Goal: Task Accomplishment & Management: Manage account settings

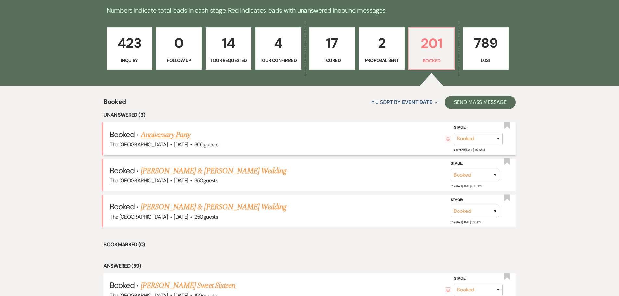
click at [189, 137] on link "Anniversary Party" at bounding box center [166, 135] width 50 height 12
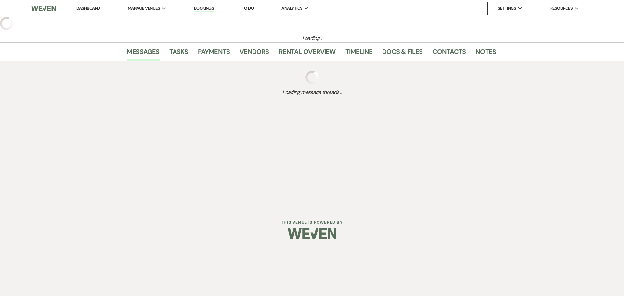
select select "5"
select select "17"
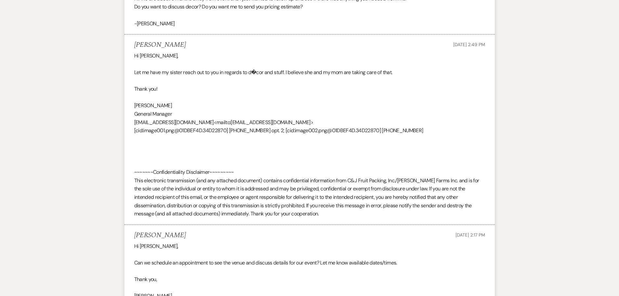
scroll to position [98, 0]
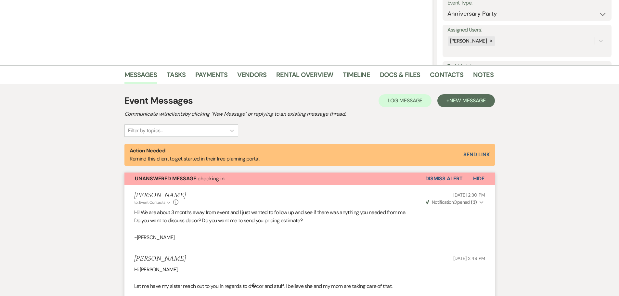
click at [474, 179] on span "Hide" at bounding box center [478, 178] width 11 height 7
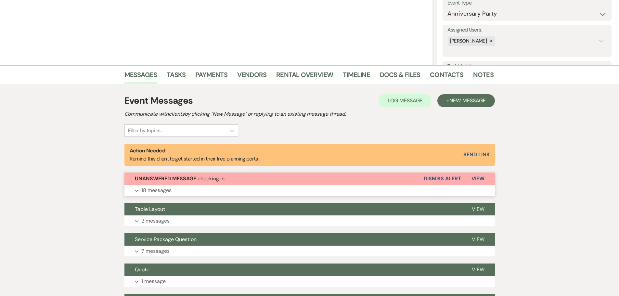
click at [448, 176] on button "Dismiss Alert" at bounding box center [442, 179] width 37 height 12
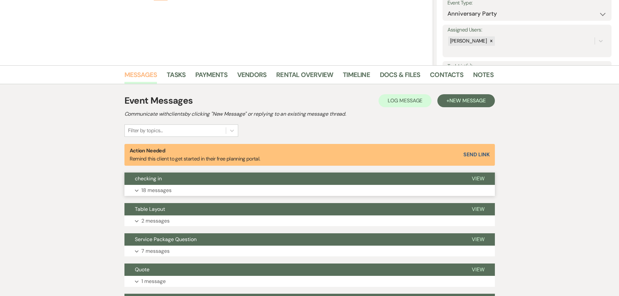
click at [139, 73] on link "Messages" at bounding box center [140, 77] width 33 height 14
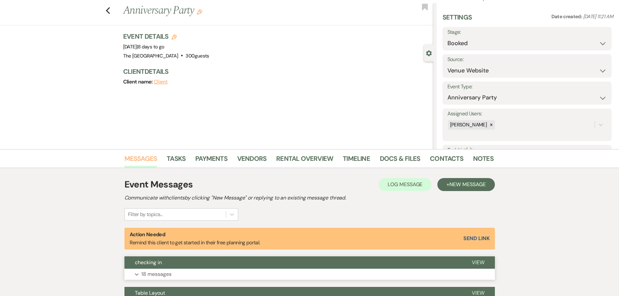
scroll to position [0, 0]
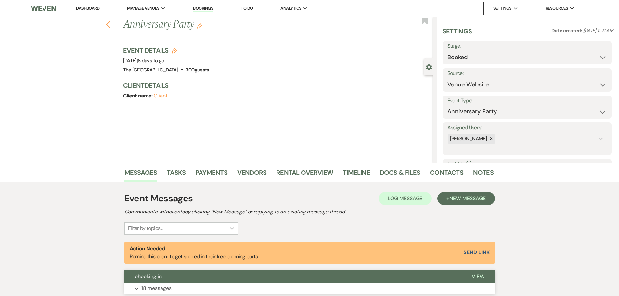
click at [110, 25] on icon "Previous" at bounding box center [108, 25] width 5 height 8
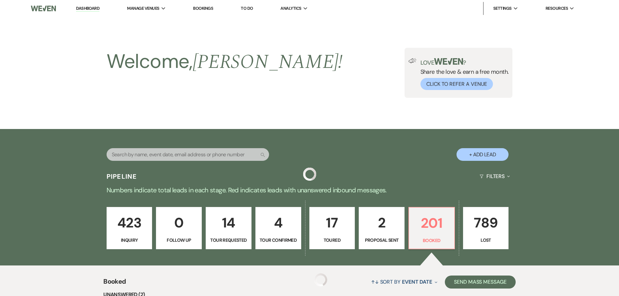
scroll to position [180, 0]
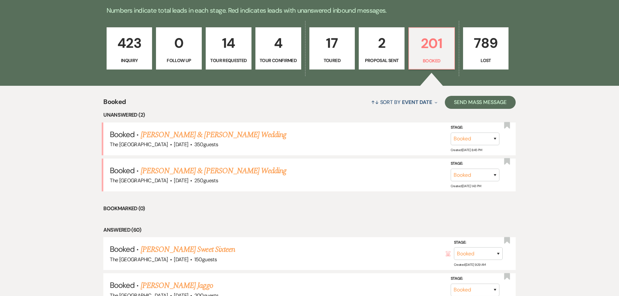
drag, startPoint x: 219, startPoint y: 170, endPoint x: 217, endPoint y: 162, distance: 7.8
click at [219, 170] on link "[PERSON_NAME] & [PERSON_NAME] Wedding" at bounding box center [214, 171] width 146 height 12
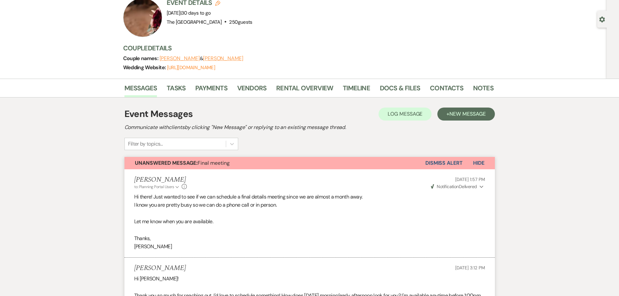
scroll to position [32, 0]
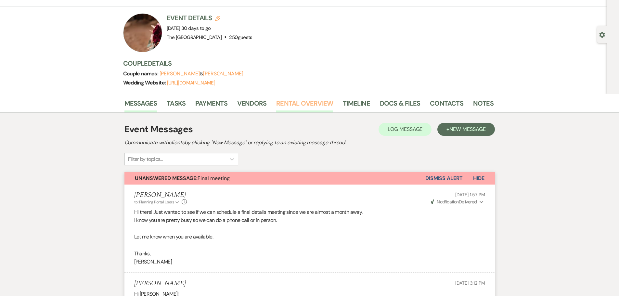
click at [294, 104] on link "Rental Overview" at bounding box center [304, 105] width 57 height 14
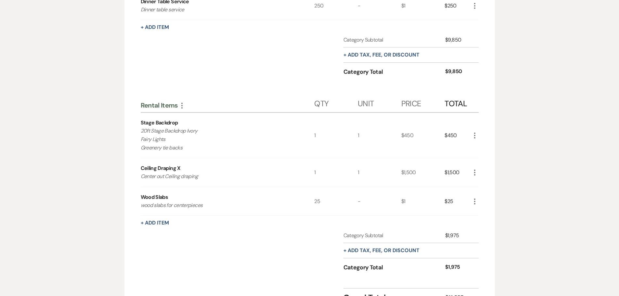
scroll to position [325, 0]
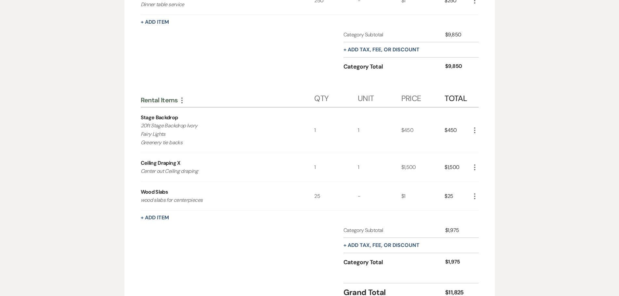
click at [474, 194] on use "button" at bounding box center [474, 196] width 1 height 6
click at [489, 219] on button "X Delete" at bounding box center [488, 219] width 35 height 10
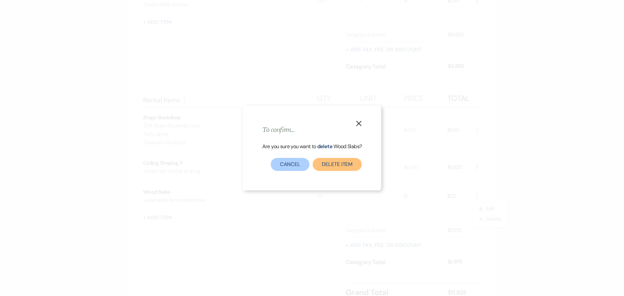
click at [341, 169] on button "Delete Item" at bounding box center [337, 164] width 49 height 13
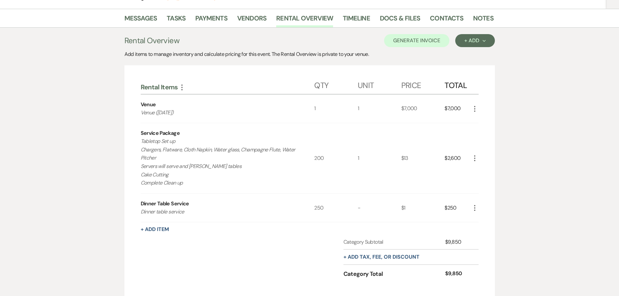
scroll to position [31, 0]
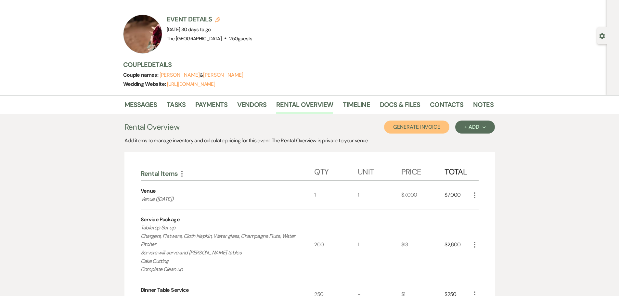
click at [400, 128] on button "Generate Invoice" at bounding box center [416, 127] width 65 height 13
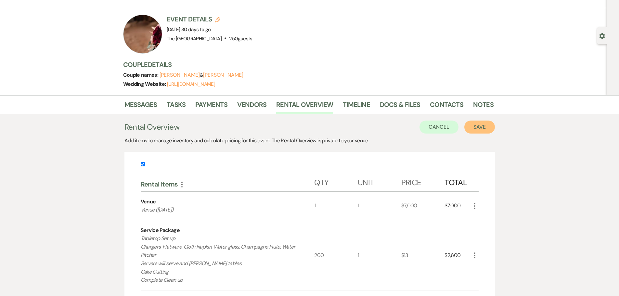
click at [489, 130] on button "Save" at bounding box center [479, 127] width 31 height 13
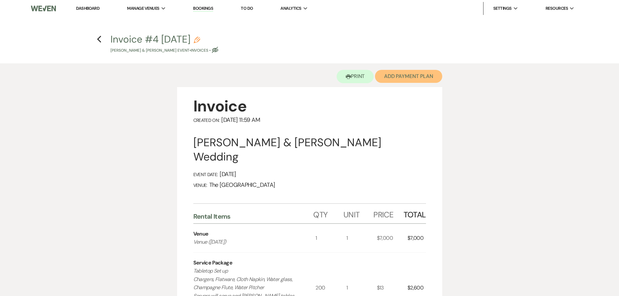
click at [423, 74] on button "Add Payment Plan" at bounding box center [408, 76] width 67 height 13
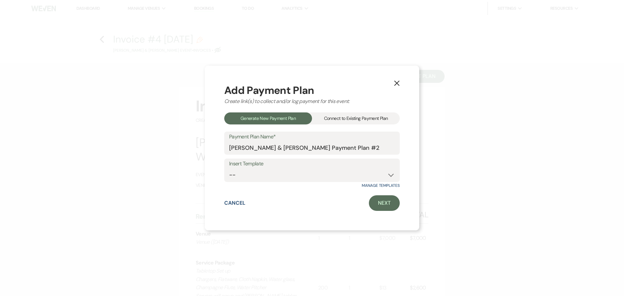
click at [377, 118] on div "Connect to Existing Payment Plan" at bounding box center [356, 118] width 88 height 12
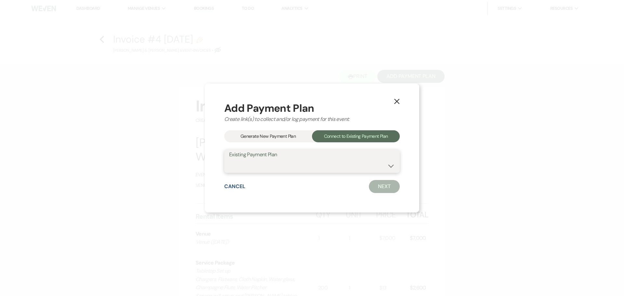
click at [360, 162] on select "Venue [DATE]" at bounding box center [312, 166] width 166 height 13
select select "11101"
click at [229, 160] on select "Venue [DATE]" at bounding box center [312, 166] width 166 height 13
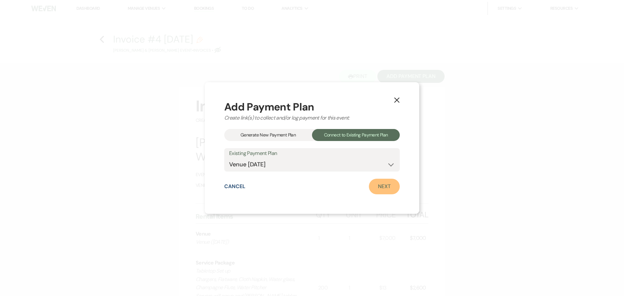
click at [380, 187] on link "Next" at bounding box center [384, 187] width 31 height 16
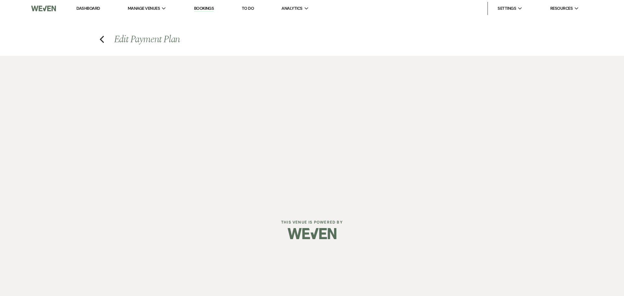
select select "29097"
select select "1"
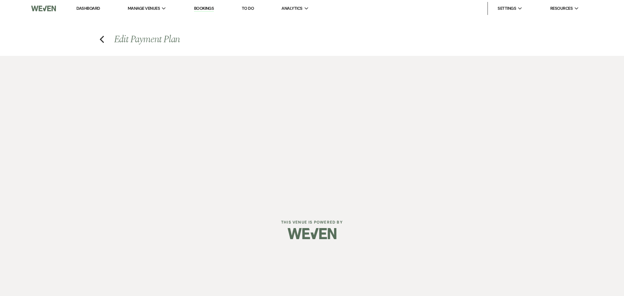
select select "2"
select select "flat"
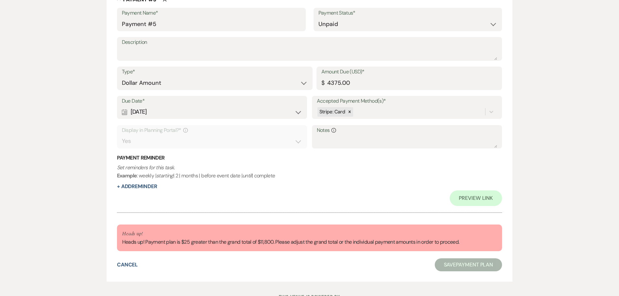
scroll to position [1105, 0]
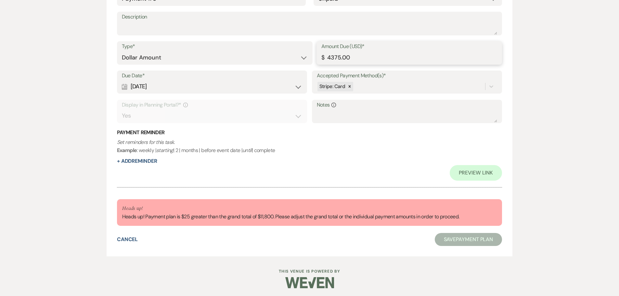
drag, startPoint x: 353, startPoint y: 58, endPoint x: 325, endPoint y: 57, distance: 28.0
click at [325, 57] on input "4375.00" at bounding box center [409, 57] width 176 height 13
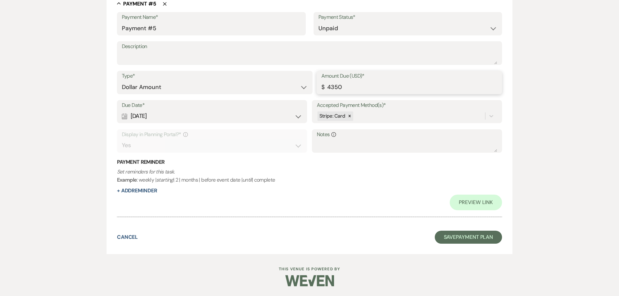
scroll to position [1075, 0]
type input "4350.00"
click at [468, 234] on button "Save Payment Plan" at bounding box center [469, 237] width 68 height 13
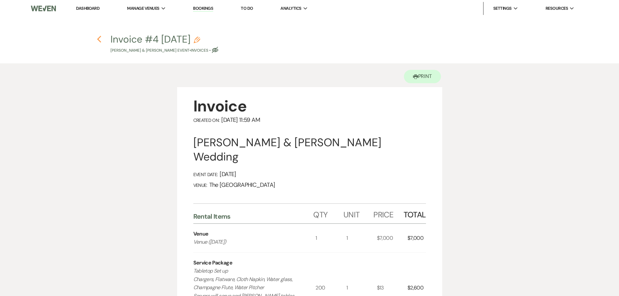
click at [97, 38] on icon "Previous" at bounding box center [99, 39] width 5 height 8
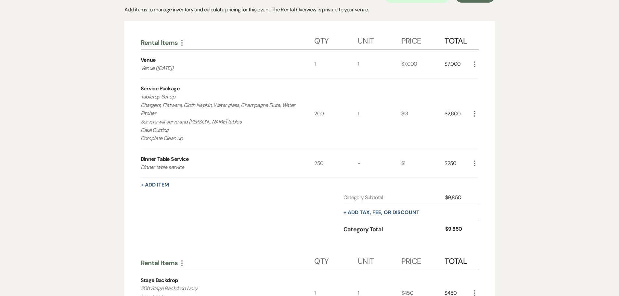
scroll to position [64, 0]
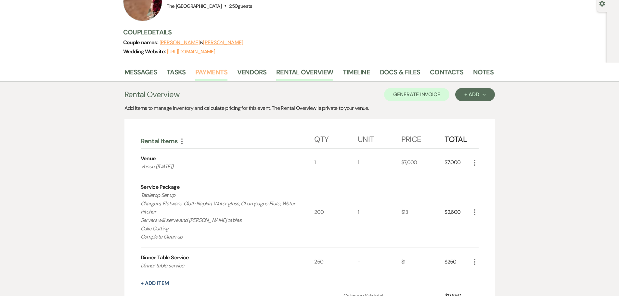
click at [216, 71] on link "Payments" at bounding box center [211, 74] width 32 height 14
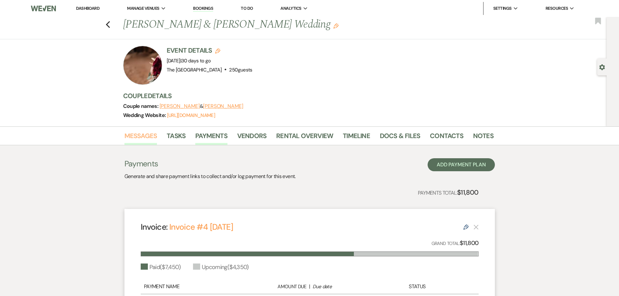
click at [146, 136] on link "Messages" at bounding box center [140, 138] width 33 height 14
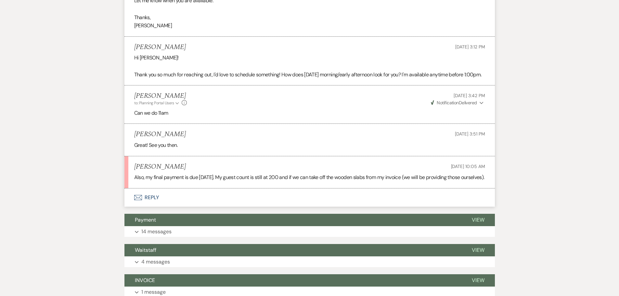
scroll to position [325, 0]
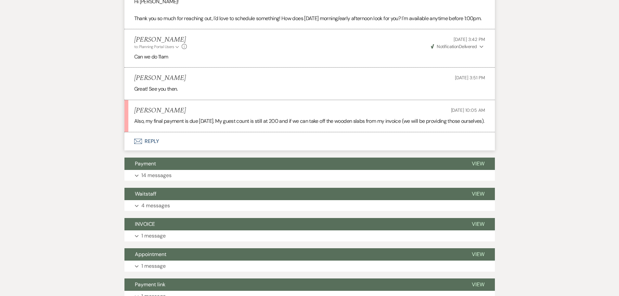
click at [159, 150] on button "Envelope Reply" at bounding box center [309, 141] width 370 height 18
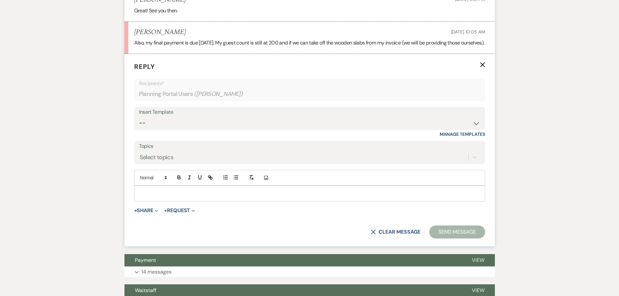
scroll to position [405, 0]
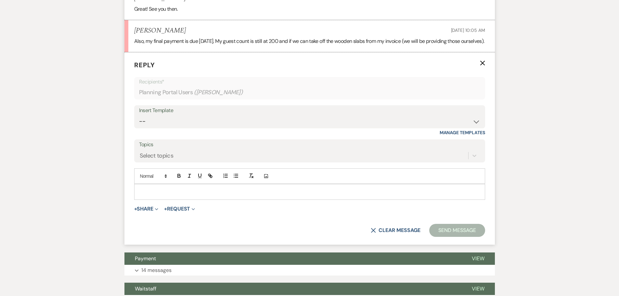
click at [162, 195] on p at bounding box center [309, 191] width 340 height 7
click at [151, 211] on button "+ Share Expand" at bounding box center [146, 208] width 24 height 5
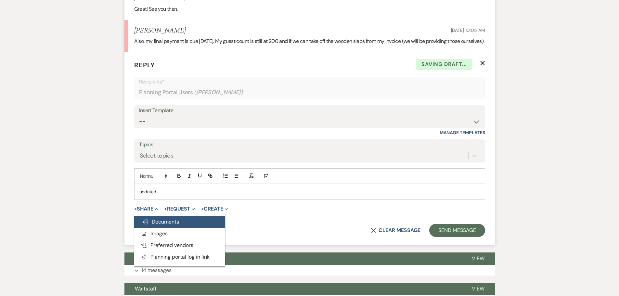
click at [151, 225] on span "Doc Upload Documents" at bounding box center [160, 221] width 37 height 7
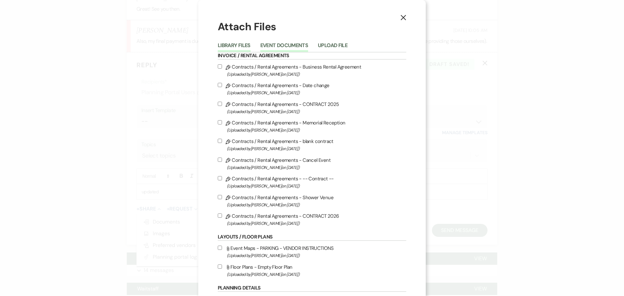
click at [280, 45] on button "Event Documents" at bounding box center [284, 47] width 48 height 9
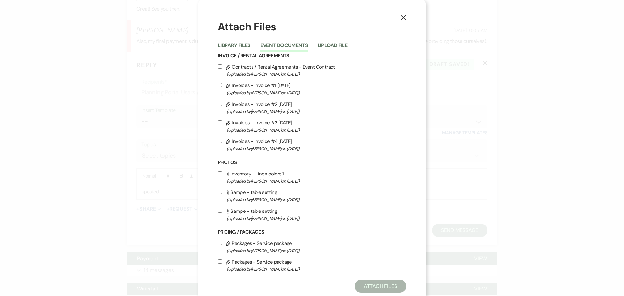
click at [215, 141] on div "X Attach Files Library Files Event Documents Upload File Invoice / Rental Agree…" at bounding box center [311, 156] width 227 height 312
click at [218, 141] on input "Pencil Invoices - Invoice #4 [DATE] (Uploaded by [PERSON_NAME] on [DATE] )" at bounding box center [220, 141] width 4 height 4
checkbox input "true"
click at [368, 284] on button "Attach Files" at bounding box center [380, 286] width 52 height 13
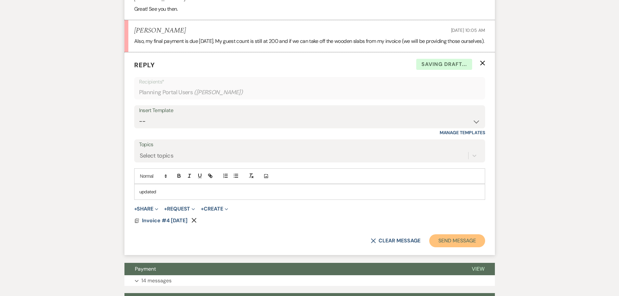
click at [452, 247] on button "Send Message" at bounding box center [457, 240] width 56 height 13
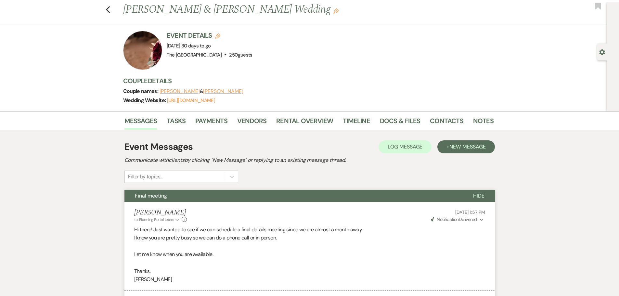
scroll to position [0, 0]
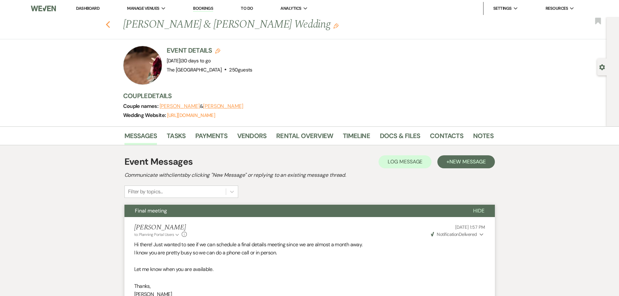
click at [110, 25] on icon "Previous" at bounding box center [108, 25] width 5 height 8
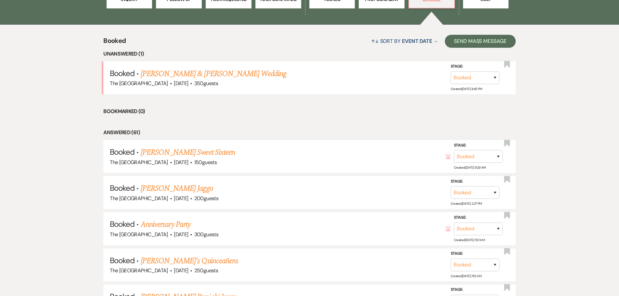
scroll to position [245, 0]
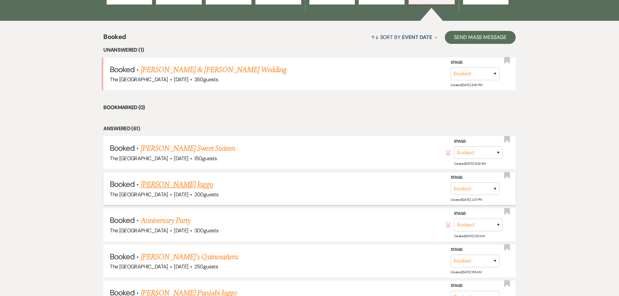
click at [189, 187] on link "[PERSON_NAME] Jaggo" at bounding box center [177, 185] width 72 height 12
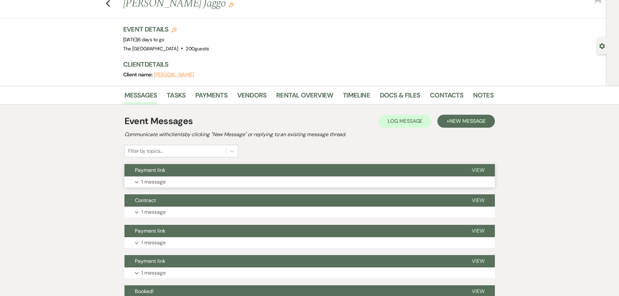
scroll to position [32, 0]
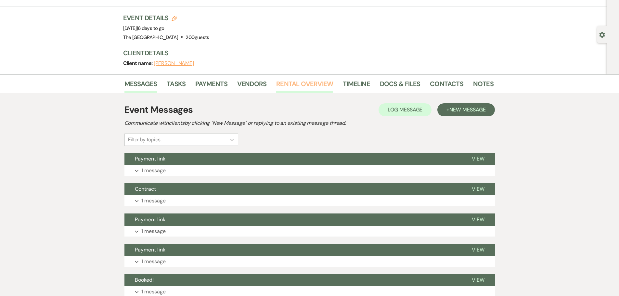
click at [315, 83] on link "Rental Overview" at bounding box center [304, 86] width 57 height 14
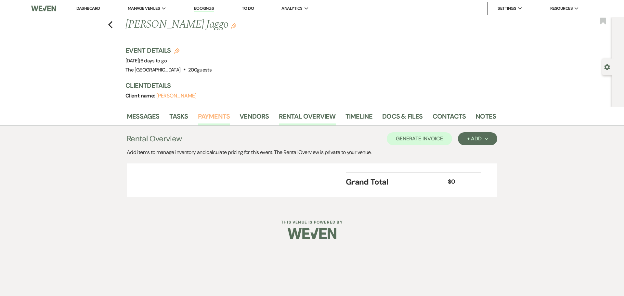
click at [214, 114] on link "Payments" at bounding box center [214, 118] width 32 height 14
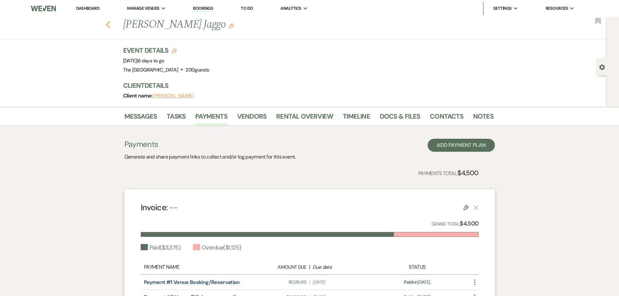
click at [110, 23] on use "button" at bounding box center [108, 24] width 4 height 7
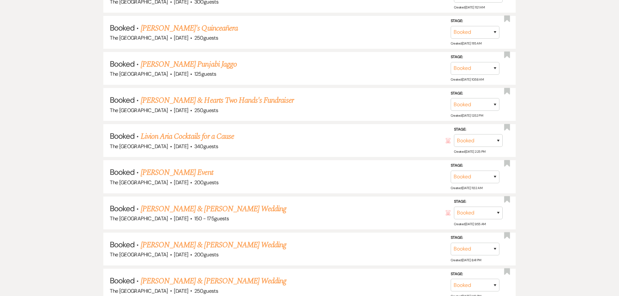
scroll to position [505, 0]
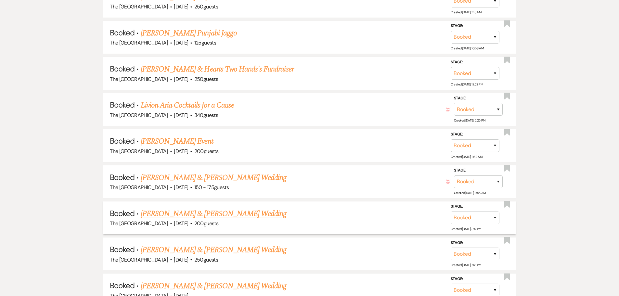
click at [220, 212] on link "[PERSON_NAME] & [PERSON_NAME] Wedding" at bounding box center [214, 214] width 146 height 12
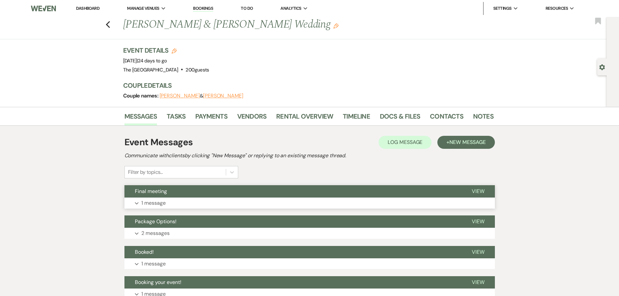
click at [481, 191] on span "View" at bounding box center [478, 191] width 13 height 7
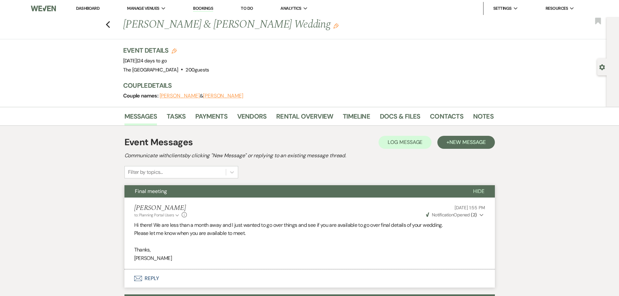
click at [453, 212] on span "Notification" at bounding box center [443, 215] width 22 height 6
click at [432, 212] on span "Notification" at bounding box center [443, 215] width 22 height 6
click at [109, 23] on use "button" at bounding box center [108, 24] width 4 height 7
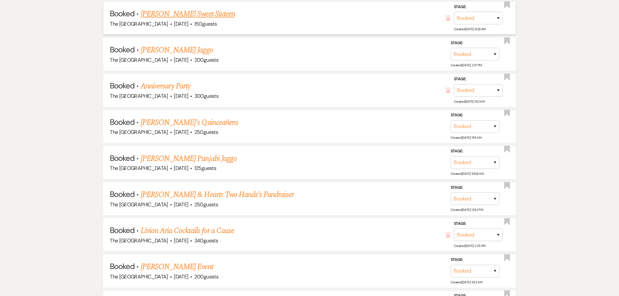
scroll to position [277, 0]
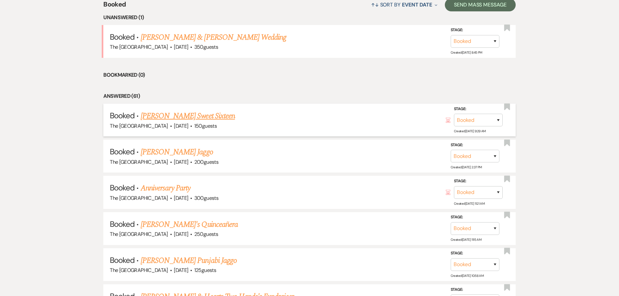
click at [192, 116] on link "[PERSON_NAME] Sweet Sixteen" at bounding box center [188, 116] width 94 height 12
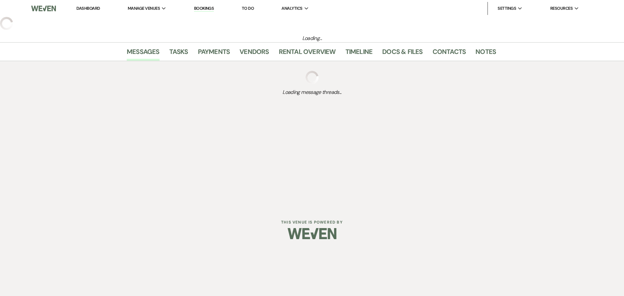
select select "5"
select select "15"
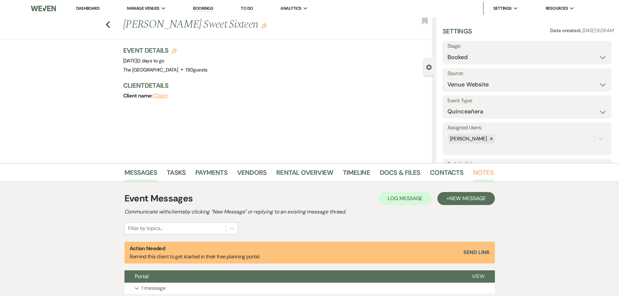
click at [488, 173] on link "Notes" at bounding box center [483, 174] width 20 height 14
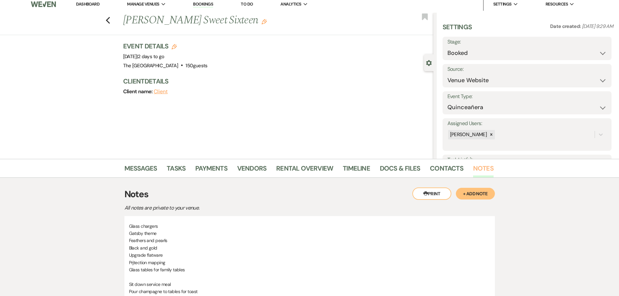
scroll to position [32, 0]
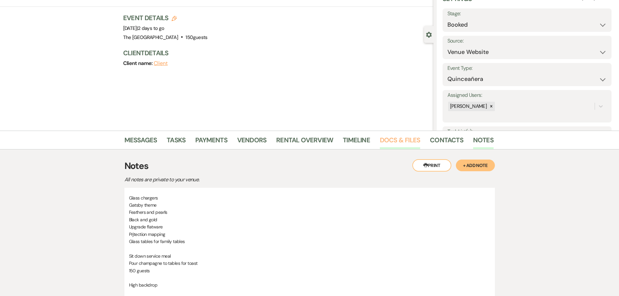
click at [400, 139] on link "Docs & Files" at bounding box center [400, 142] width 40 height 14
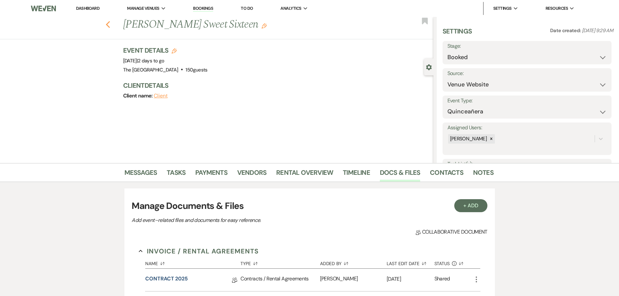
click at [108, 23] on icon "Previous" at bounding box center [108, 25] width 5 height 8
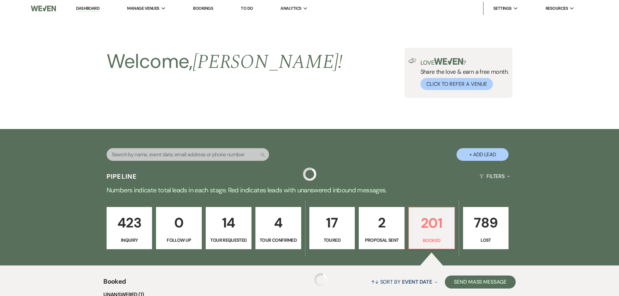
scroll to position [277, 0]
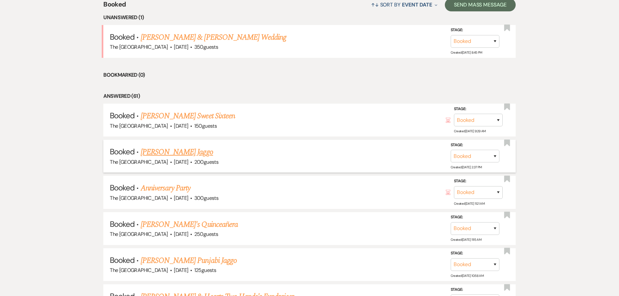
click at [189, 149] on link "[PERSON_NAME] Jaggo" at bounding box center [177, 152] width 72 height 12
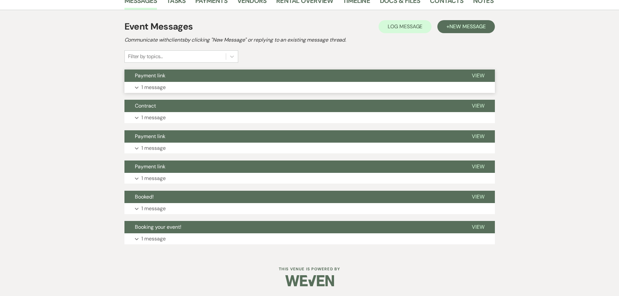
scroll to position [116, 0]
click at [472, 74] on span "View" at bounding box center [478, 75] width 13 height 7
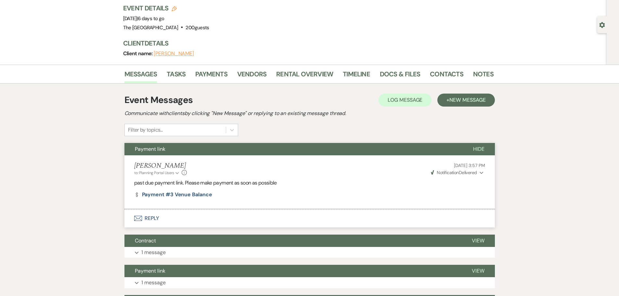
scroll to position [0, 0]
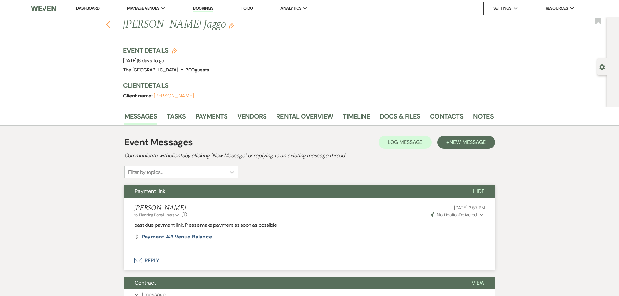
click at [110, 25] on icon "Previous" at bounding box center [108, 25] width 5 height 8
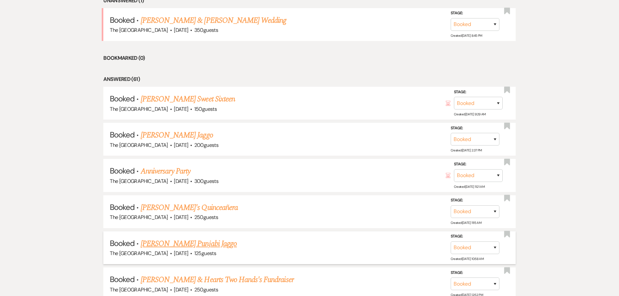
scroll to position [310, 0]
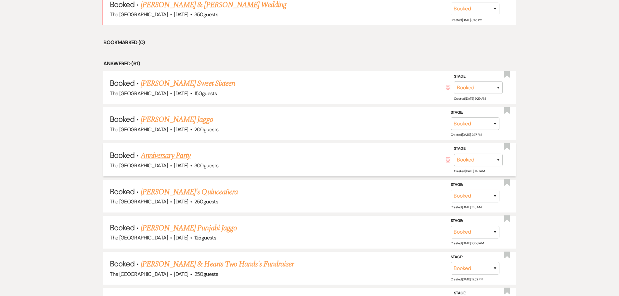
click at [190, 156] on link "Anniversary Party" at bounding box center [166, 156] width 50 height 12
select select "5"
select select "17"
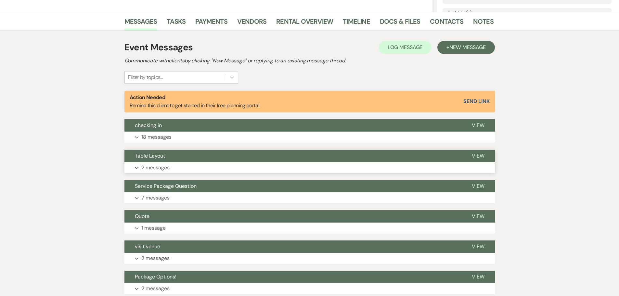
scroll to position [162, 0]
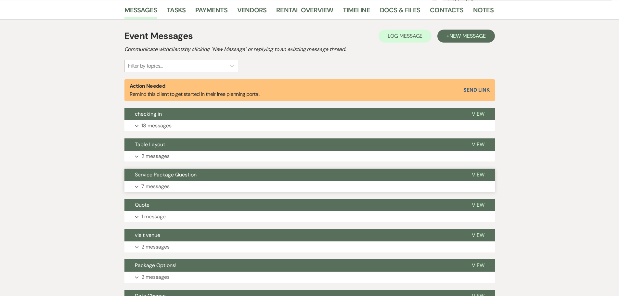
click at [474, 175] on span "View" at bounding box center [478, 174] width 13 height 7
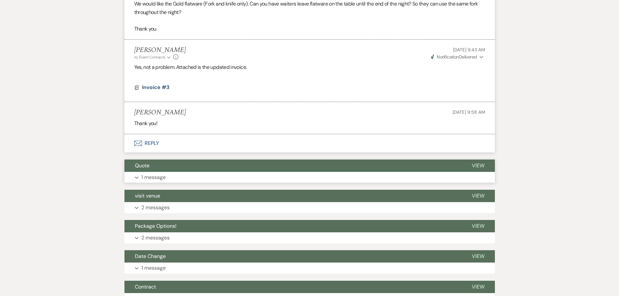
scroll to position [585, 0]
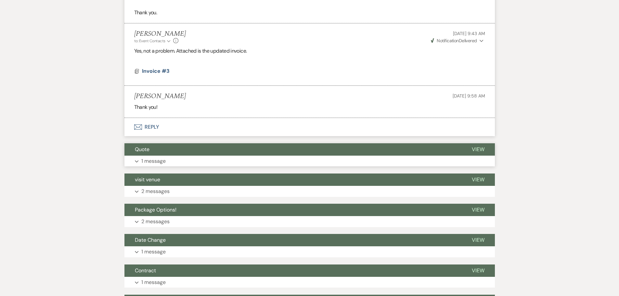
click at [476, 146] on span "View" at bounding box center [478, 149] width 13 height 7
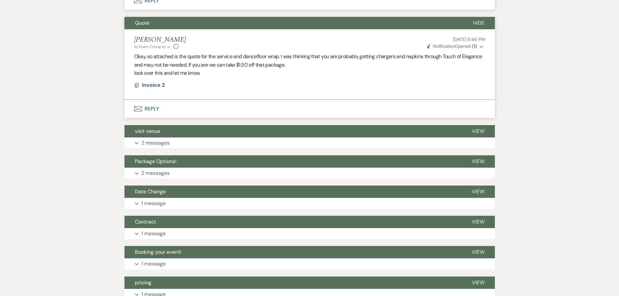
scroll to position [715, 0]
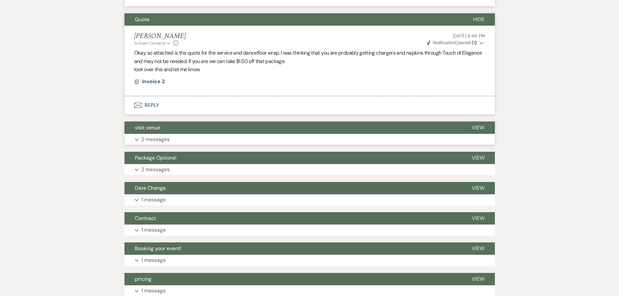
click at [477, 124] on span "View" at bounding box center [478, 127] width 13 height 7
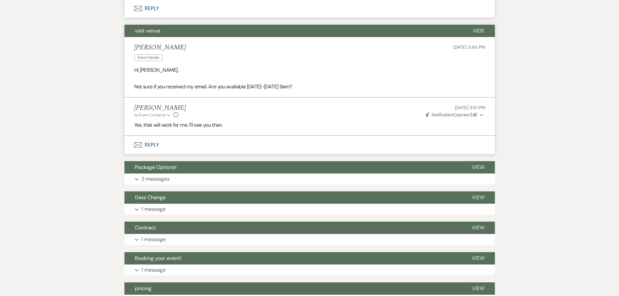
scroll to position [812, 0]
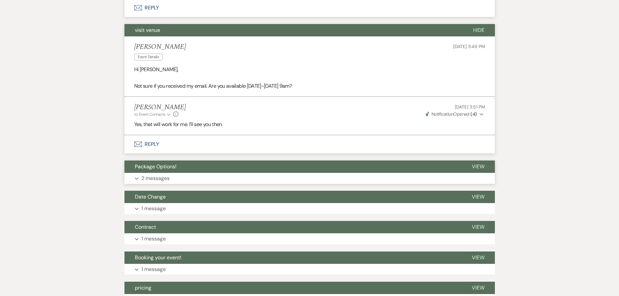
click at [473, 163] on span "View" at bounding box center [478, 166] width 13 height 7
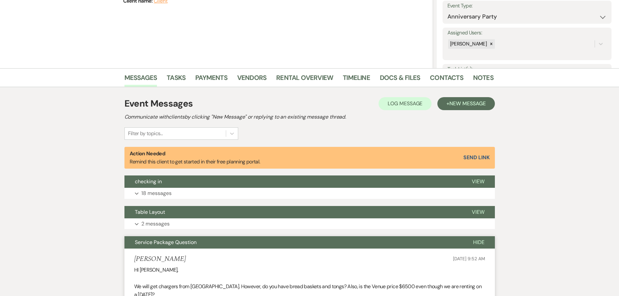
scroll to position [97, 0]
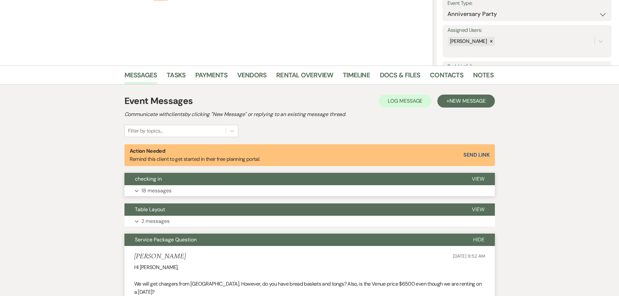
click at [475, 178] on span "View" at bounding box center [478, 178] width 13 height 7
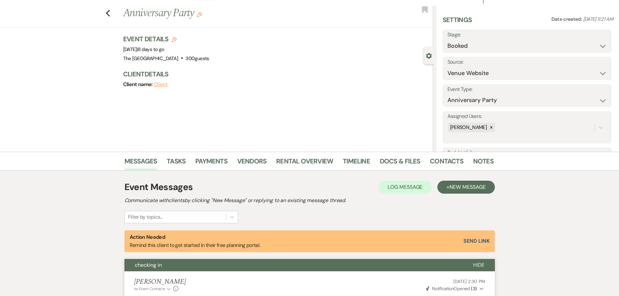
scroll to position [0, 0]
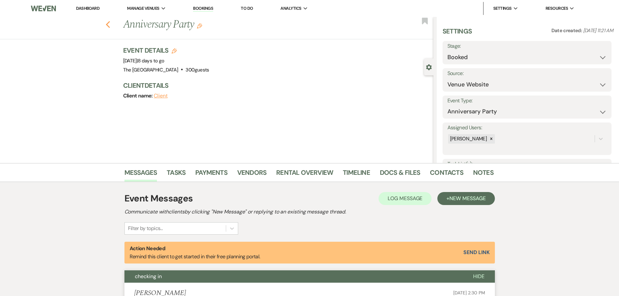
click at [109, 24] on use "button" at bounding box center [108, 24] width 4 height 7
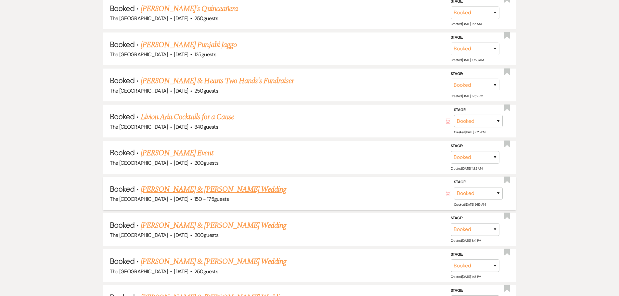
scroll to position [505, 0]
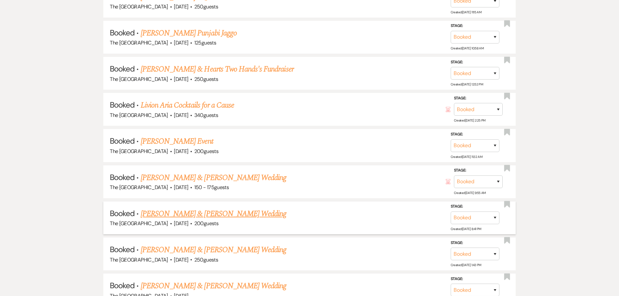
click at [209, 212] on link "[PERSON_NAME] & [PERSON_NAME] Wedding" at bounding box center [214, 214] width 146 height 12
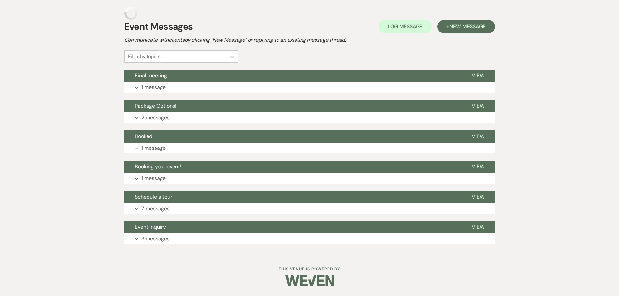
scroll to position [116, 0]
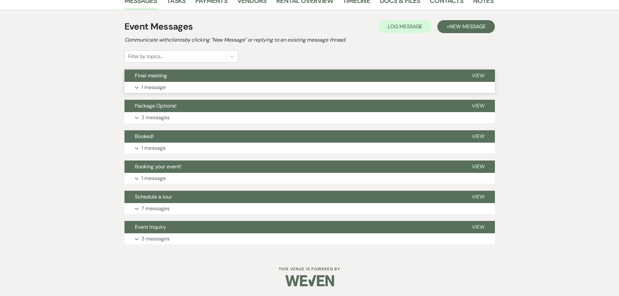
click at [478, 74] on span "View" at bounding box center [478, 75] width 13 height 7
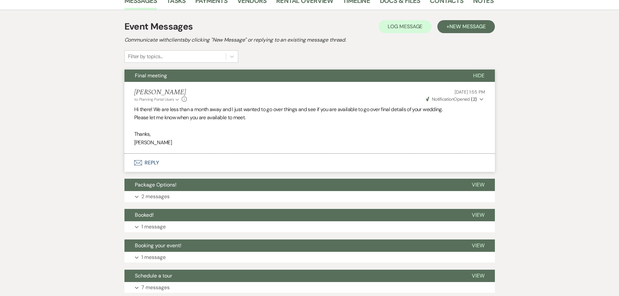
click at [152, 161] on button "Envelope Reply" at bounding box center [309, 163] width 370 height 18
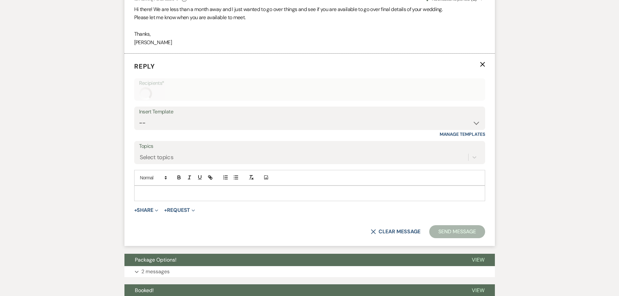
scroll to position [217, 0]
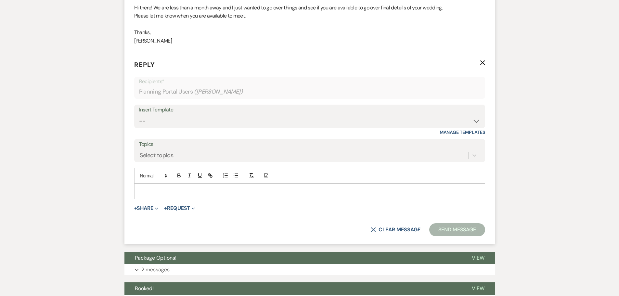
click at [192, 197] on div at bounding box center [309, 191] width 350 height 15
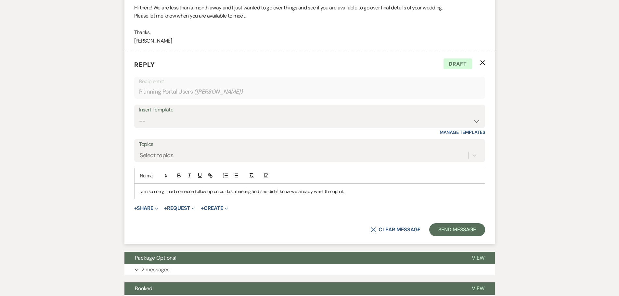
drag, startPoint x: 344, startPoint y: 191, endPoint x: 137, endPoint y: 193, distance: 207.3
click at [137, 193] on div "I am so sorry, I had someone follow up on our last meeting and she didn't know …" at bounding box center [309, 191] width 350 height 15
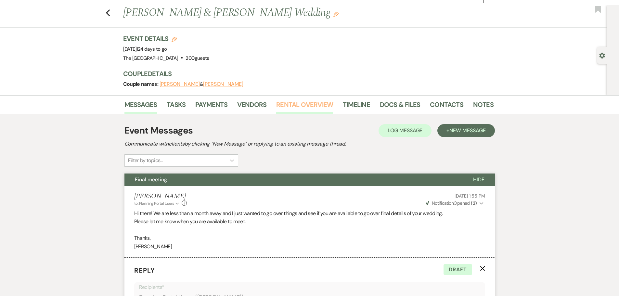
scroll to position [0, 0]
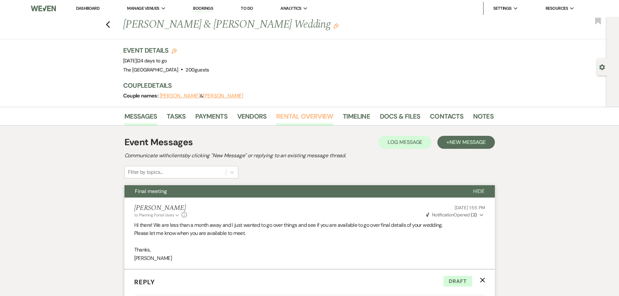
click at [304, 121] on link "Rental Overview" at bounding box center [304, 118] width 57 height 14
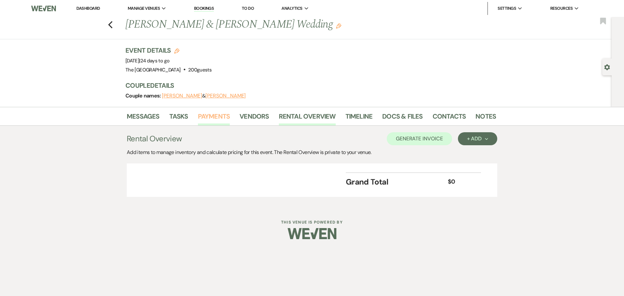
click at [222, 120] on link "Payments" at bounding box center [214, 118] width 32 height 14
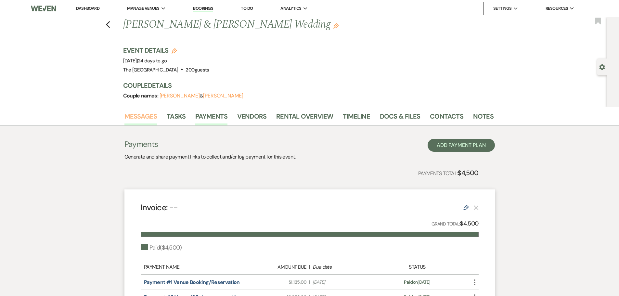
click at [140, 118] on link "Messages" at bounding box center [140, 118] width 33 height 14
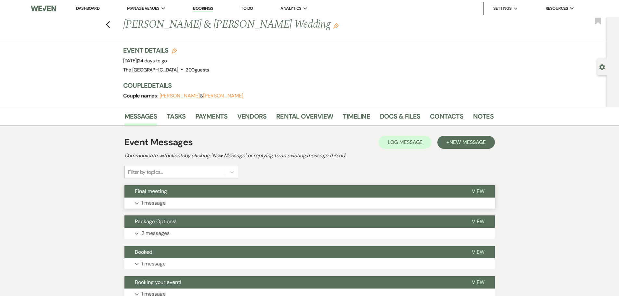
click at [471, 187] on button "View" at bounding box center [477, 191] width 33 height 12
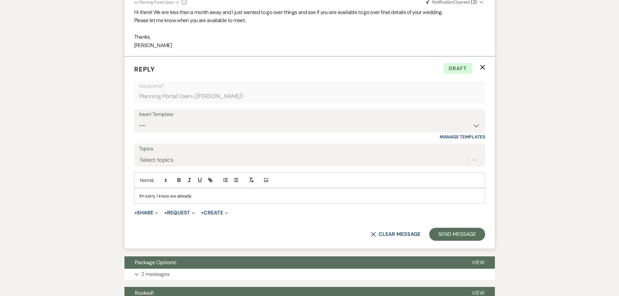
scroll to position [217, 0]
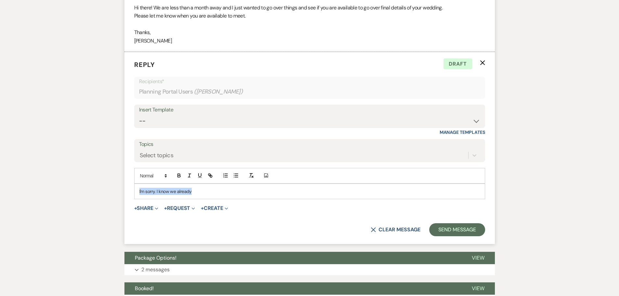
drag, startPoint x: 198, startPoint y: 192, endPoint x: 136, endPoint y: 193, distance: 61.1
click at [136, 193] on div "I'm sorry. I know we already" at bounding box center [309, 191] width 350 height 15
click at [307, 192] on p "Sorry I jumped the gun and was messaging everyone coming up but i'm looking at …" at bounding box center [309, 191] width 340 height 7
click at [354, 190] on p "Sorry I jumped the gun and was messaging everyone coming up but i'm looking at …" at bounding box center [309, 191] width 340 height 7
